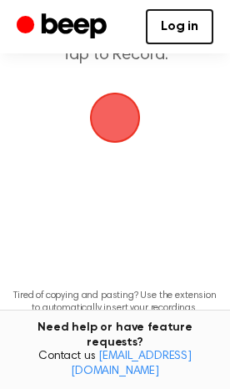
scroll to position [67, 0]
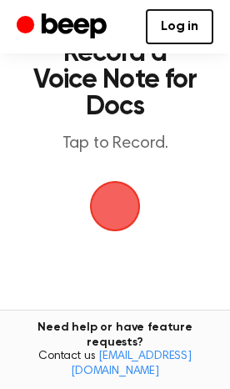
click at [128, 204] on span "button" at bounding box center [115, 206] width 47 height 47
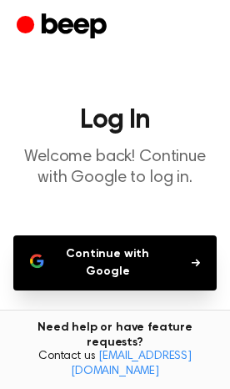
click at [180, 257] on button "Continue with Google" at bounding box center [115, 262] width 204 height 55
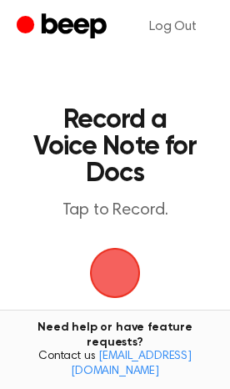
click at [129, 264] on span "button" at bounding box center [115, 272] width 47 height 47
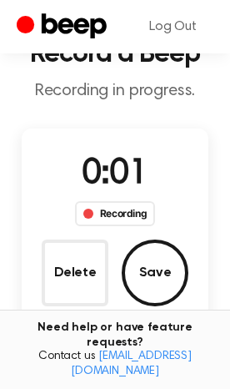
scroll to position [67, 0]
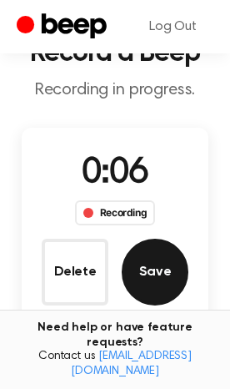
click at [149, 274] on button "Save" at bounding box center [155, 272] width 67 height 67
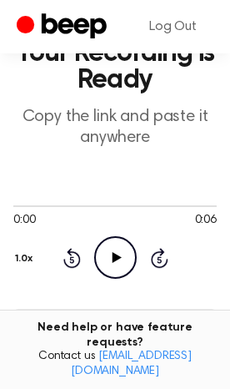
click at [131, 249] on icon "Play Audio" at bounding box center [115, 257] width 43 height 43
click at [117, 254] on icon at bounding box center [116, 257] width 8 height 11
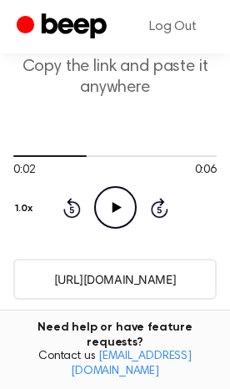
scroll to position [0, 0]
